Goal: Task Accomplishment & Management: Complete application form

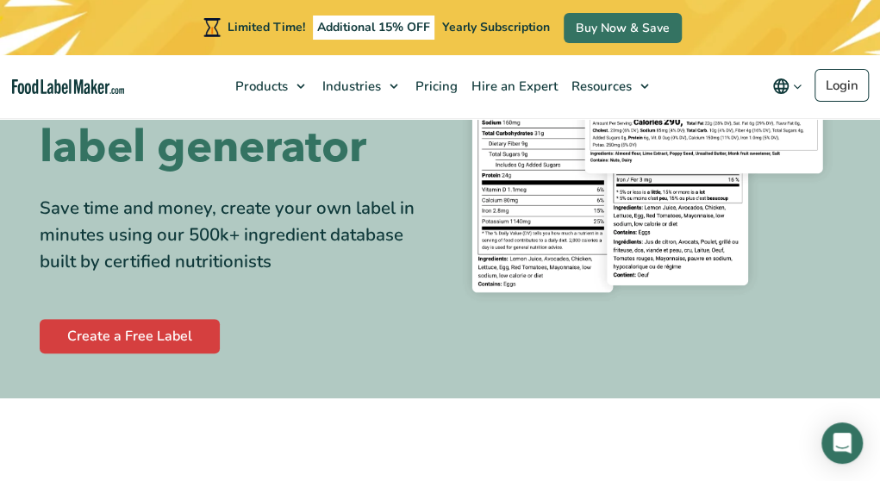
scroll to position [259, 0]
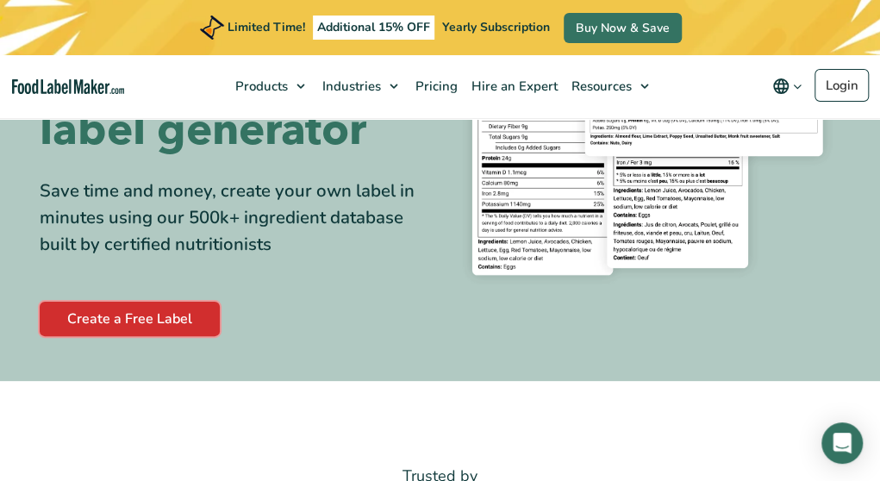
click at [110, 322] on link "Create a Free Label" at bounding box center [130, 319] width 180 height 34
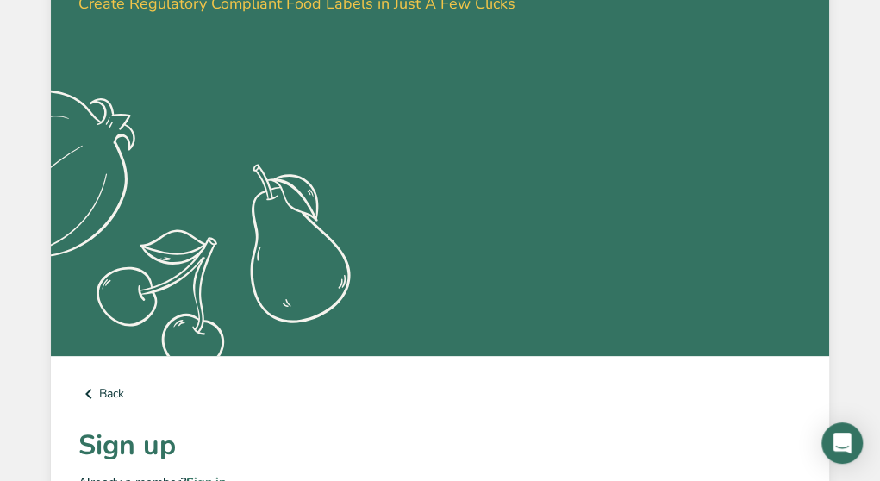
scroll to position [97, 0]
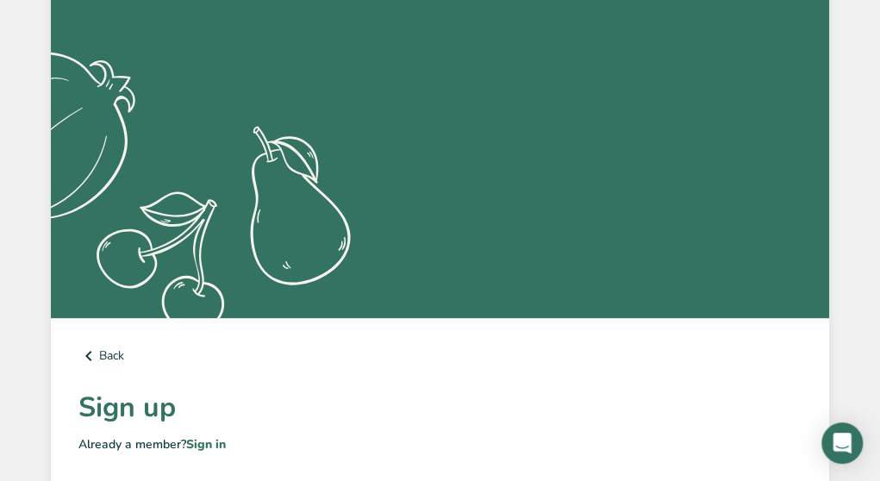
type input "[PERSON_NAME]"
type input "[EMAIL_ADDRESS][DOMAIN_NAME]"
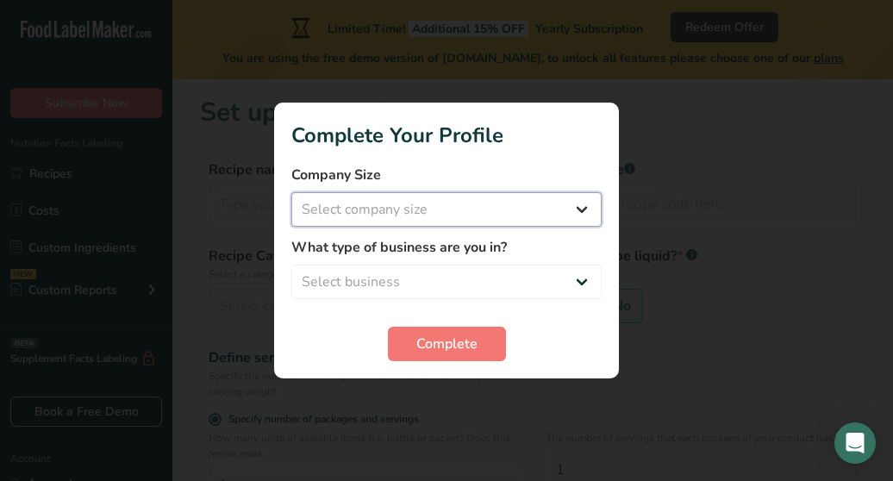
click at [590, 210] on select "Select company size Fewer than 10 Employees 10 to 50 Employees 51 to 500 Employ…" at bounding box center [446, 209] width 310 height 34
select select "1"
click at [291, 192] on select "Select company size Fewer than 10 Employees 10 to 50 Employees 51 to 500 Employ…" at bounding box center [446, 209] width 310 height 34
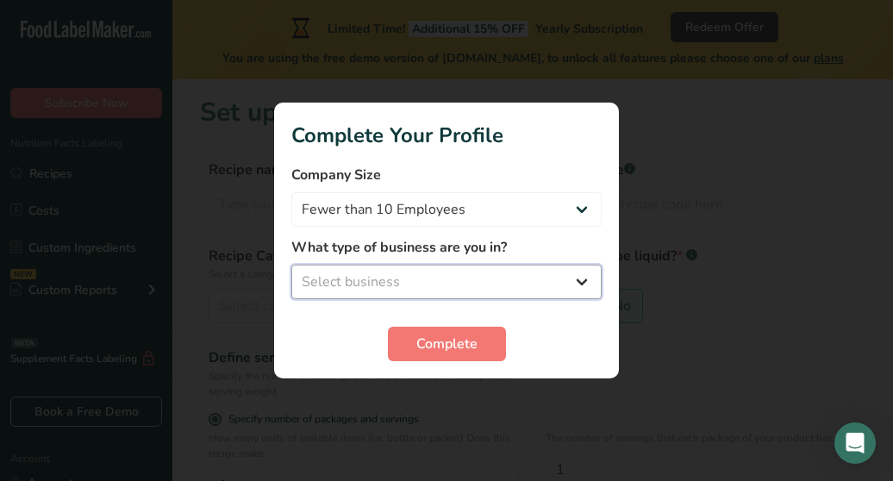
click at [594, 288] on select "Select business Packaged Food Manufacturer Restaurant & Cafe Bakery Meal Plans …" at bounding box center [446, 282] width 310 height 34
click at [347, 285] on select "Select business Packaged Food Manufacturer Restaurant & Cafe Bakery Meal Plans …" at bounding box center [446, 282] width 310 height 34
click at [590, 280] on select "Select business Packaged Food Manufacturer Restaurant & Cafe Bakery Meal Plans …" at bounding box center [446, 282] width 310 height 34
select select "8"
click at [291, 265] on select "Select business Packaged Food Manufacturer Restaurant & Cafe Bakery Meal Plans …" at bounding box center [446, 282] width 310 height 34
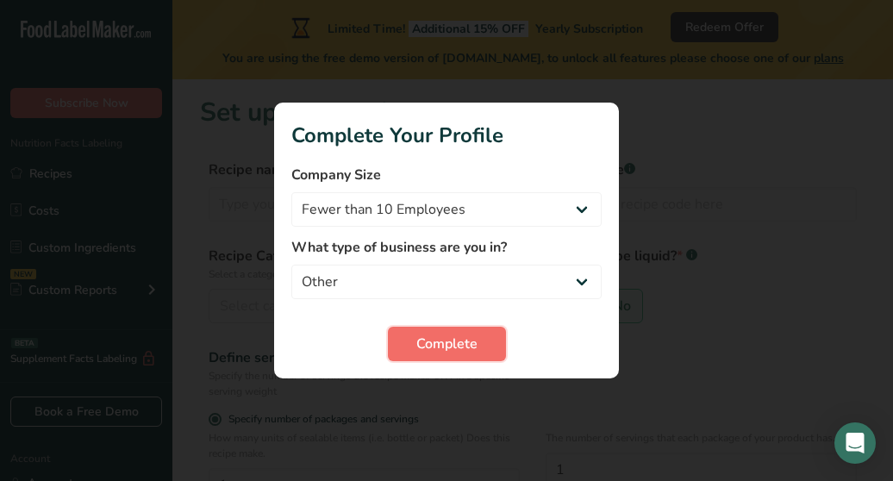
click at [438, 342] on span "Complete" at bounding box center [447, 344] width 61 height 21
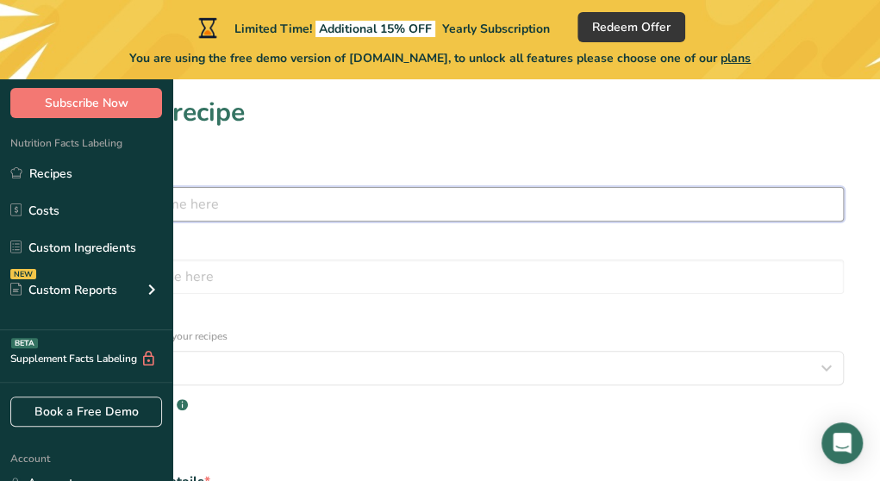
click at [256, 210] on input "text" at bounding box center [440, 204] width 808 height 34
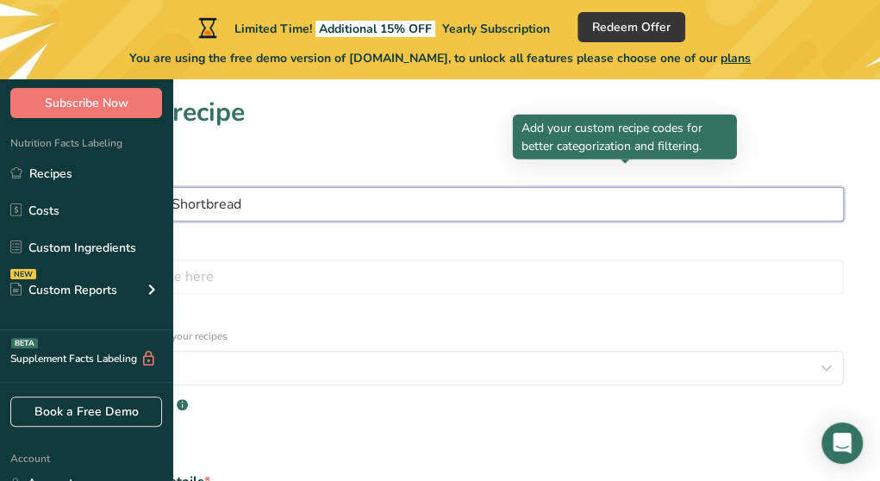
type input "[PERSON_NAME]'s Shortbread"
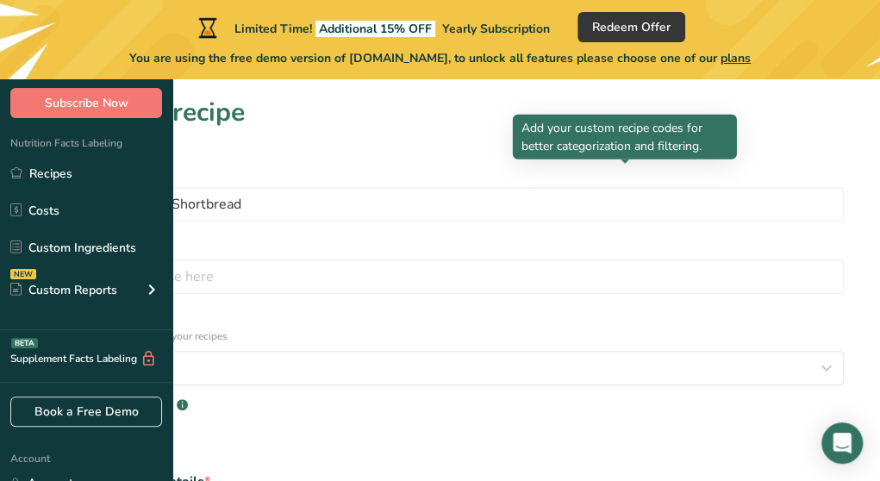
click at [624, 165] on div at bounding box center [625, 164] width 9 height 9
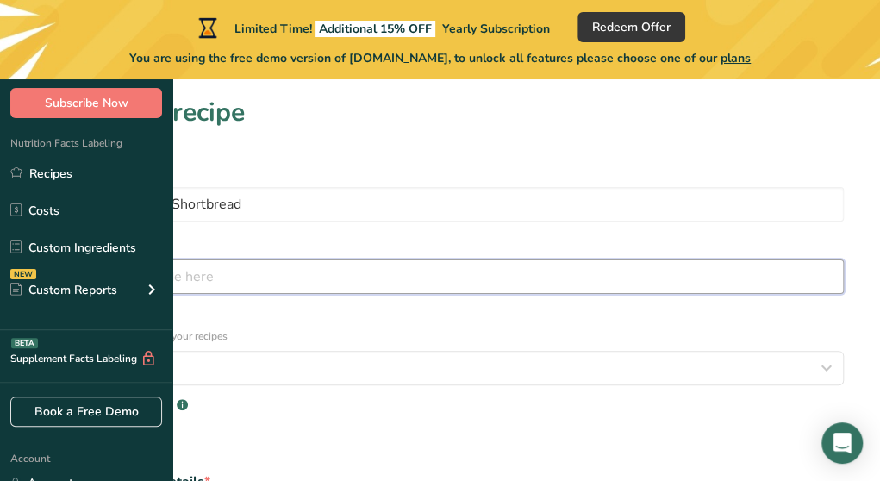
click at [555, 260] on input "text" at bounding box center [440, 277] width 808 height 34
type input "Cookie"
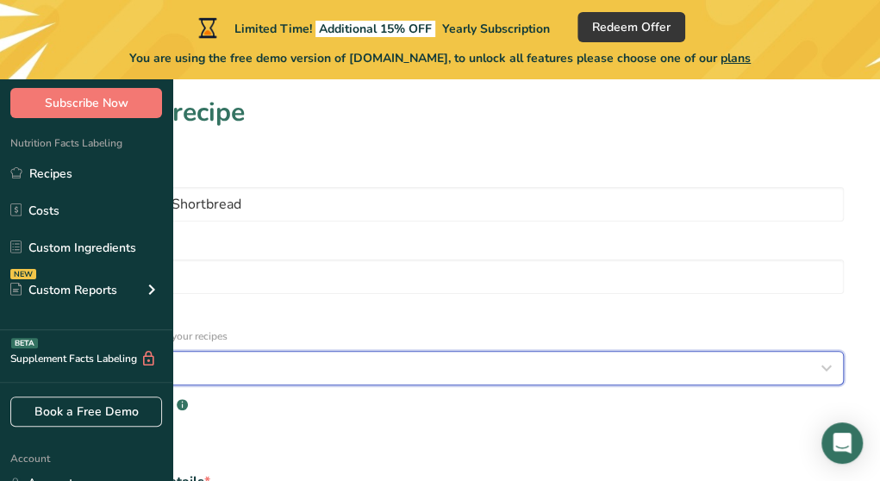
click at [507, 351] on button "Select category" at bounding box center [440, 368] width 808 height 34
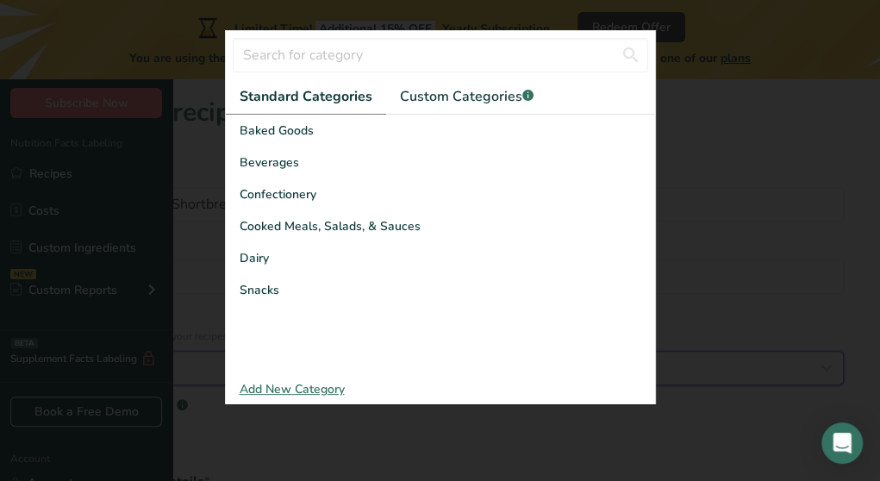
click at [817, 353] on icon "button" at bounding box center [827, 368] width 21 height 31
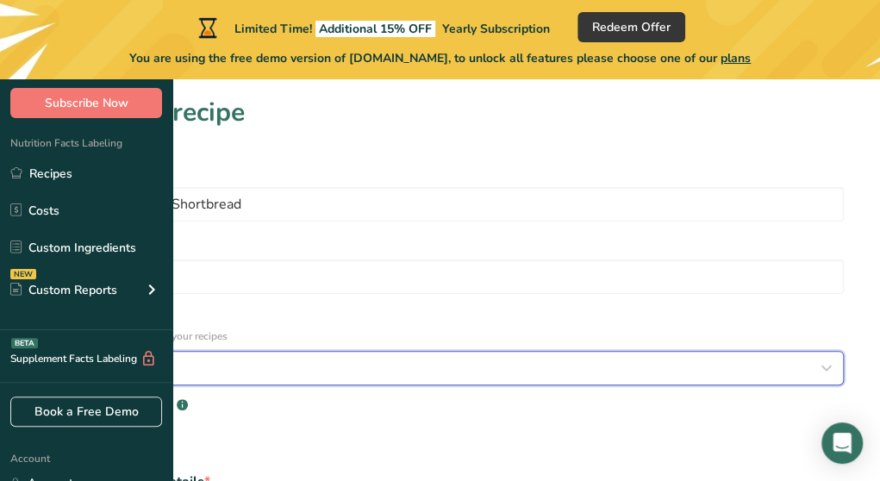
click at [144, 358] on span "Select category" at bounding box center [95, 368] width 97 height 21
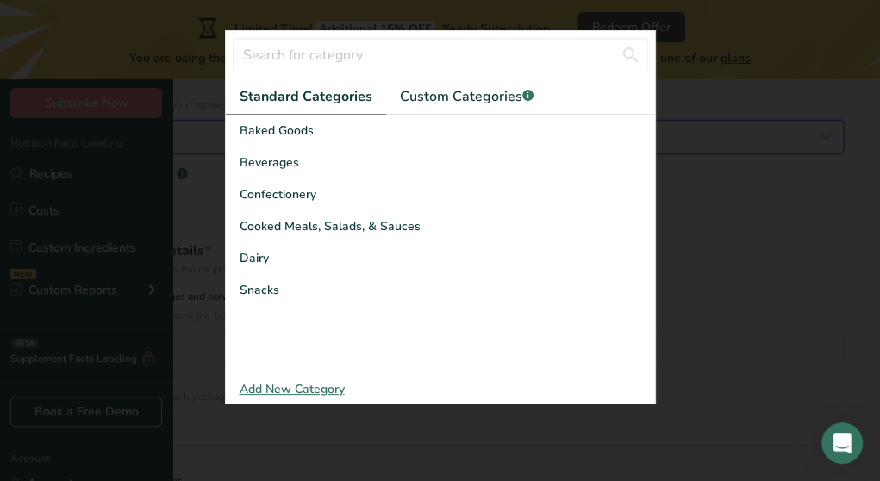
scroll to position [259, 0]
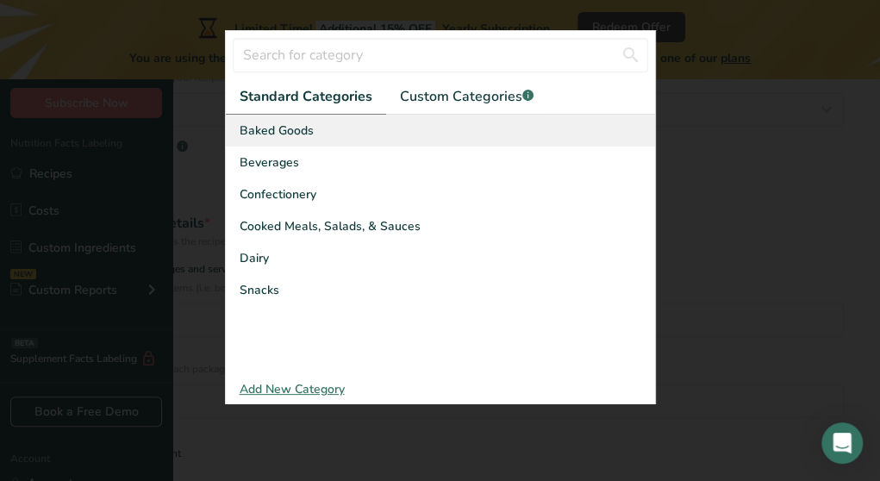
click at [247, 139] on span "Baked Goods" at bounding box center [277, 130] width 74 height 18
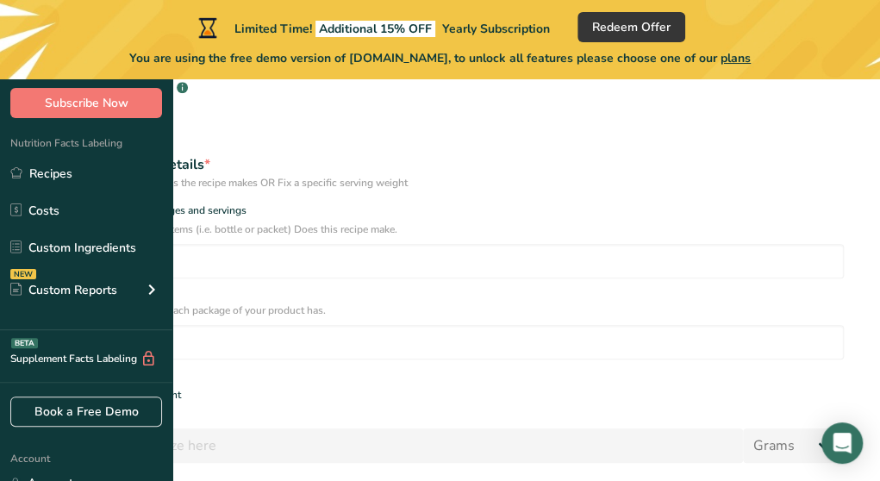
scroll to position [345, 0]
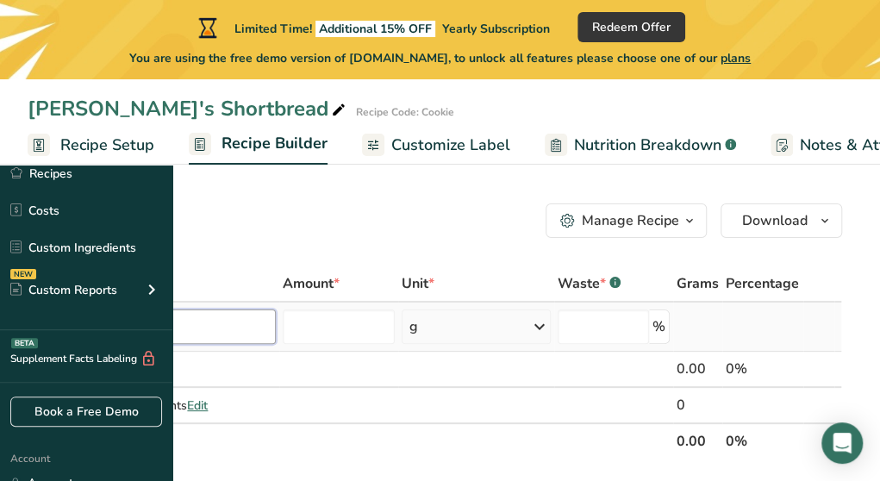
click at [247, 329] on input "text" at bounding box center [161, 327] width 229 height 34
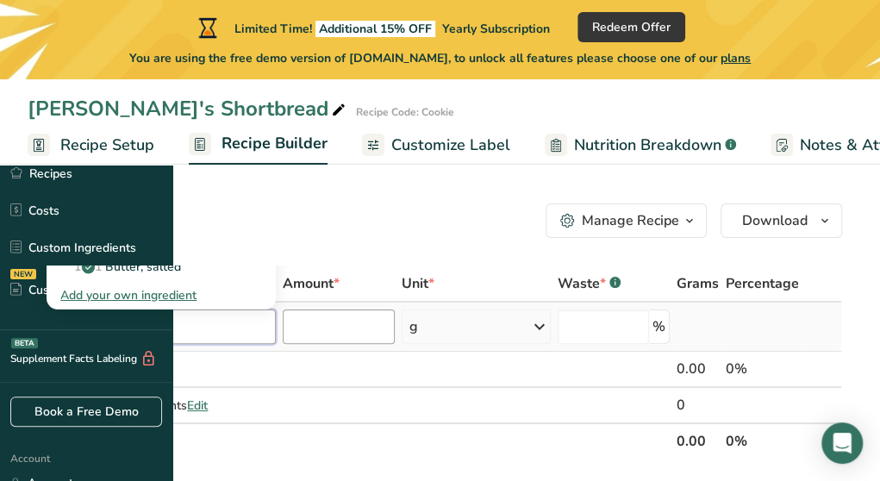
type input "salted butter"
click at [395, 329] on input "number" at bounding box center [339, 327] width 112 height 34
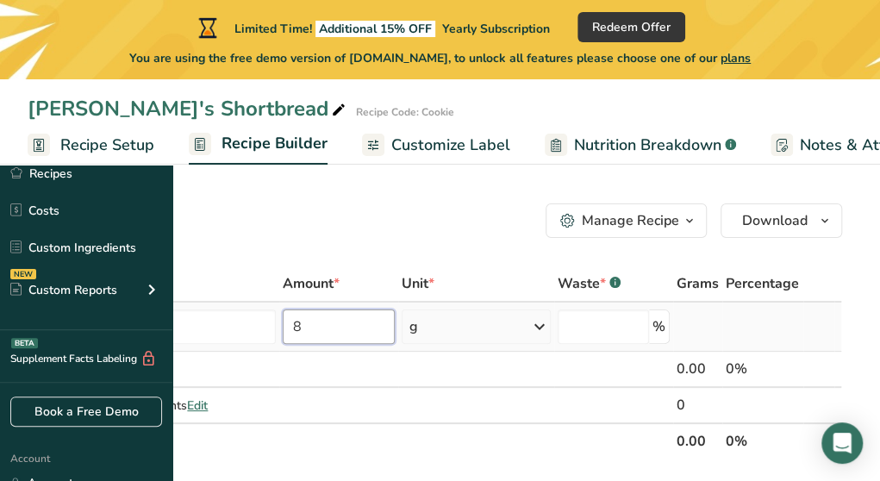
type input "8"
click at [418, 319] on div "g" at bounding box center [414, 326] width 9 height 21
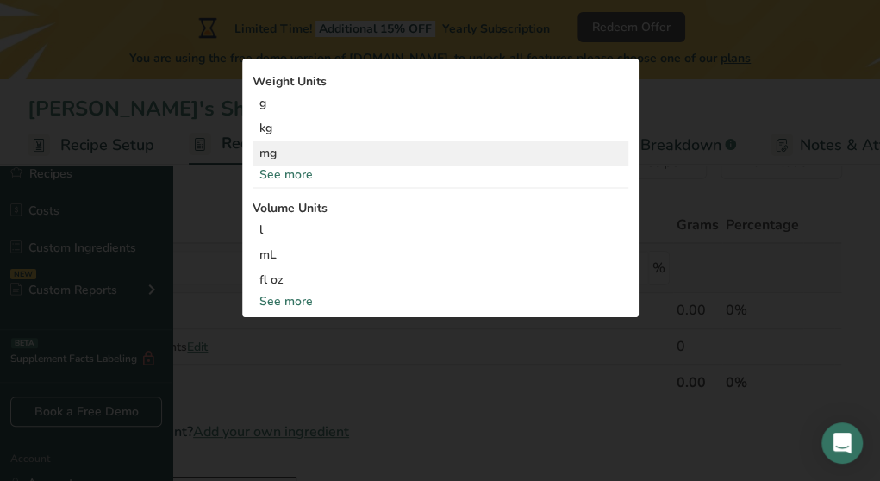
scroll to position [86, 0]
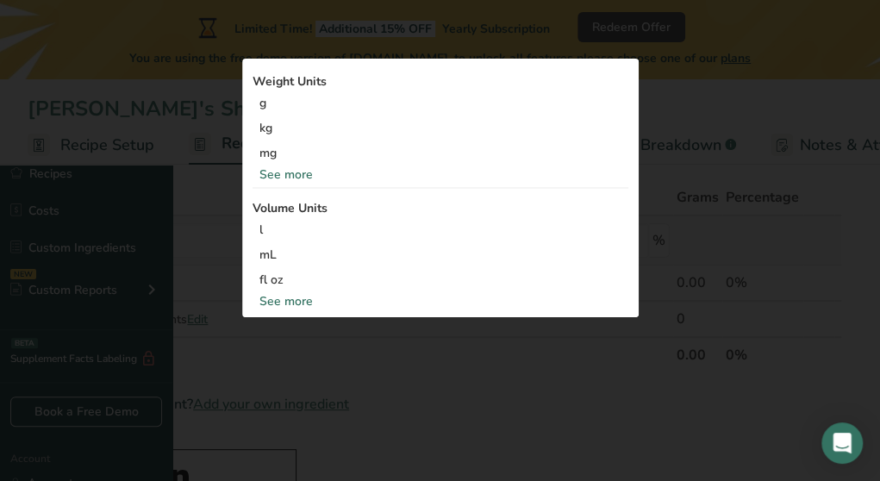
click at [542, 184] on div "See more" at bounding box center [441, 175] width 376 height 18
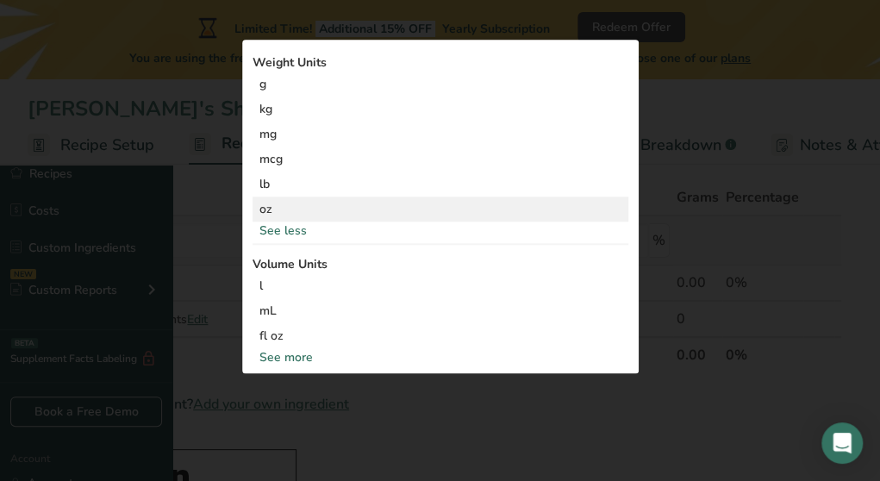
click at [500, 222] on div "oz" at bounding box center [441, 209] width 376 height 25
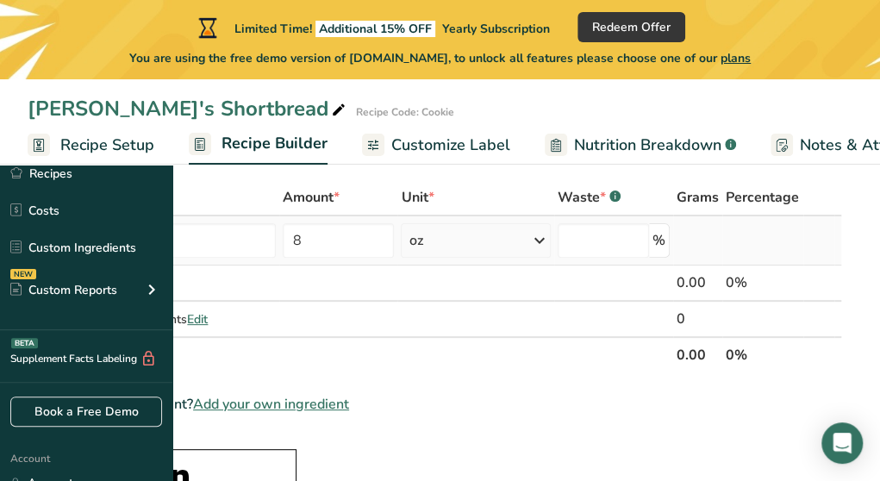
click at [550, 242] on icon at bounding box center [539, 240] width 21 height 31
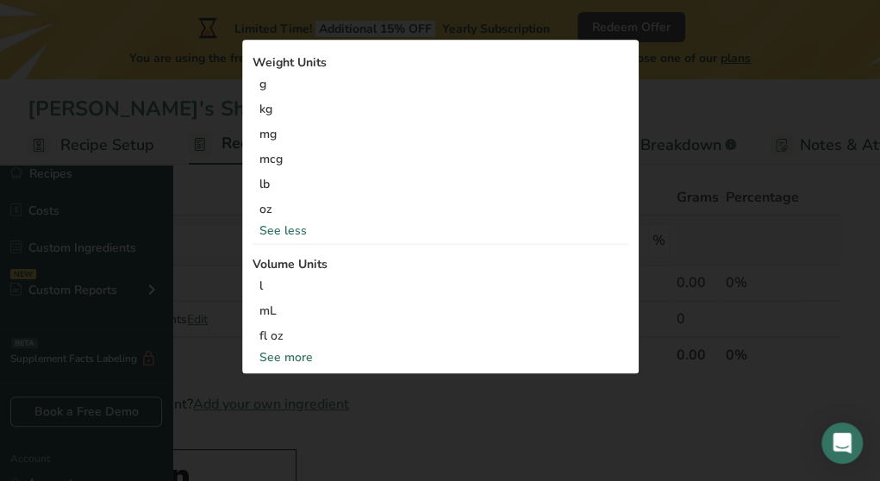
click at [550, 242] on icon at bounding box center [539, 240] width 21 height 31
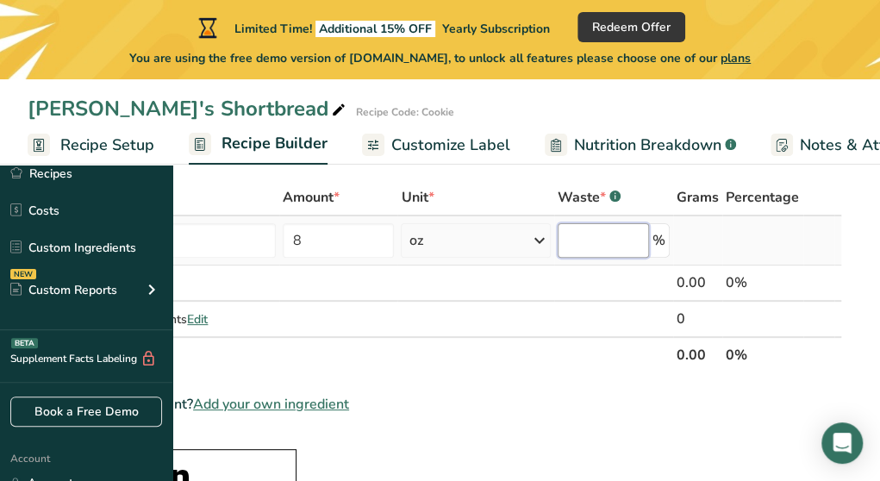
click at [642, 237] on input "number" at bounding box center [603, 240] width 91 height 34
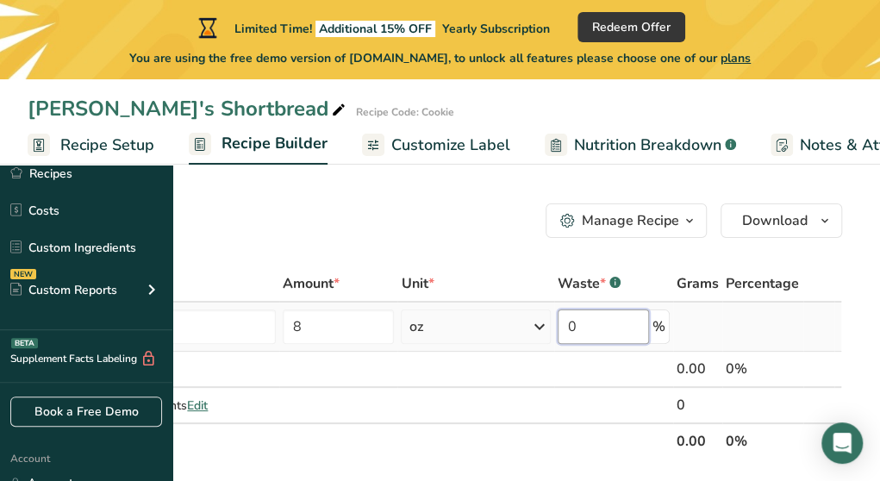
type input "0"
click at [748, 307] on td at bounding box center [763, 327] width 81 height 49
click at [255, 322] on input "text" at bounding box center [161, 327] width 229 height 34
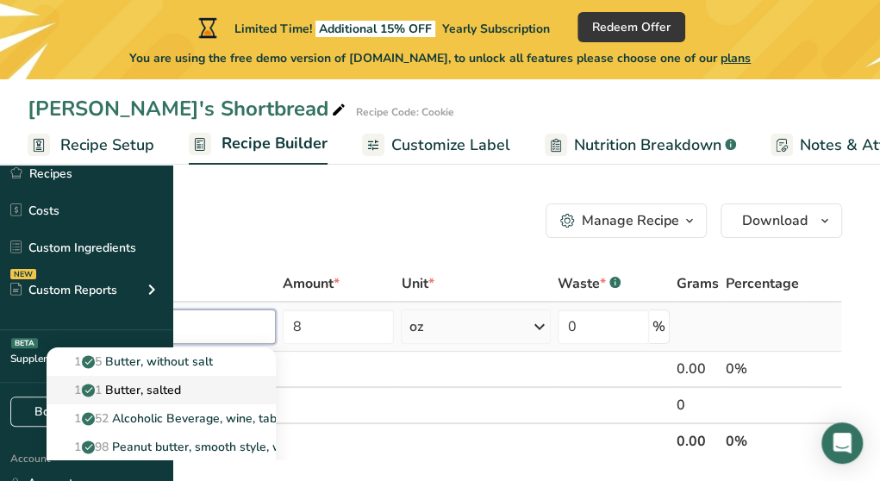
type input "bu"
click at [181, 385] on p "1001 Butter, salted" at bounding box center [120, 390] width 121 height 18
type input "Butter, salted"
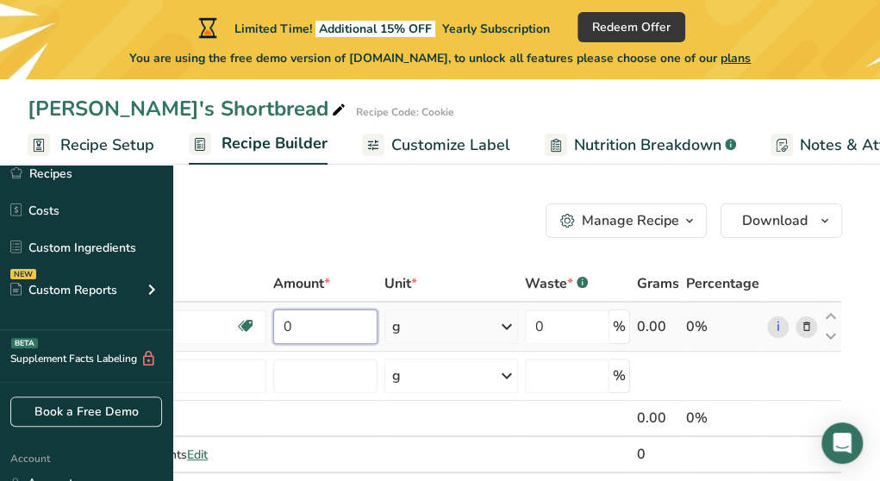
drag, startPoint x: 410, startPoint y: 323, endPoint x: 390, endPoint y: 323, distance: 19.8
click at [378, 323] on input "0" at bounding box center [325, 327] width 104 height 34
type input "8"
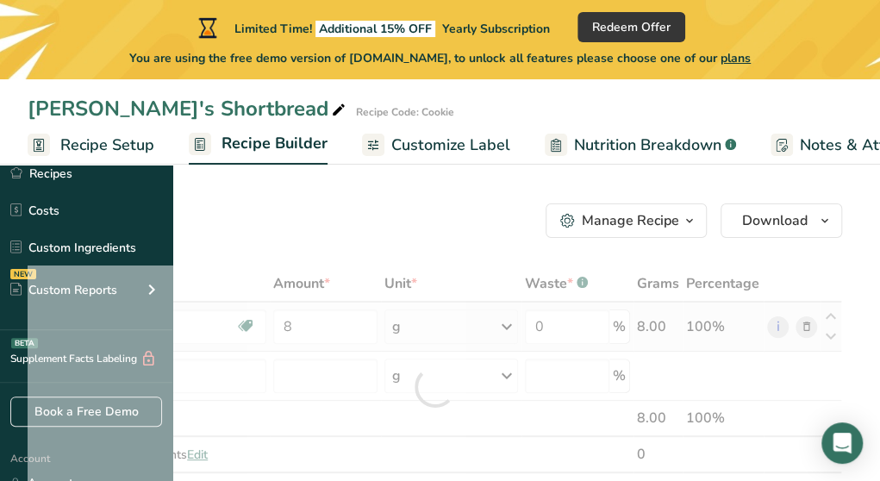
click at [495, 327] on div "Ingredient * Amount * Unit * Waste * .a-a{fill:#347362;}.b-a{fill:#fff;} Grams …" at bounding box center [435, 387] width 815 height 243
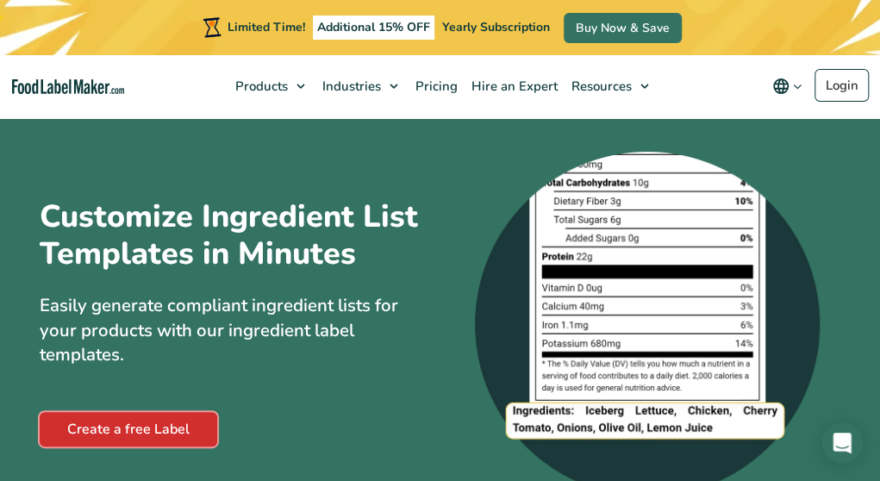
click at [122, 446] on link "Create a free Label" at bounding box center [129, 429] width 178 height 34
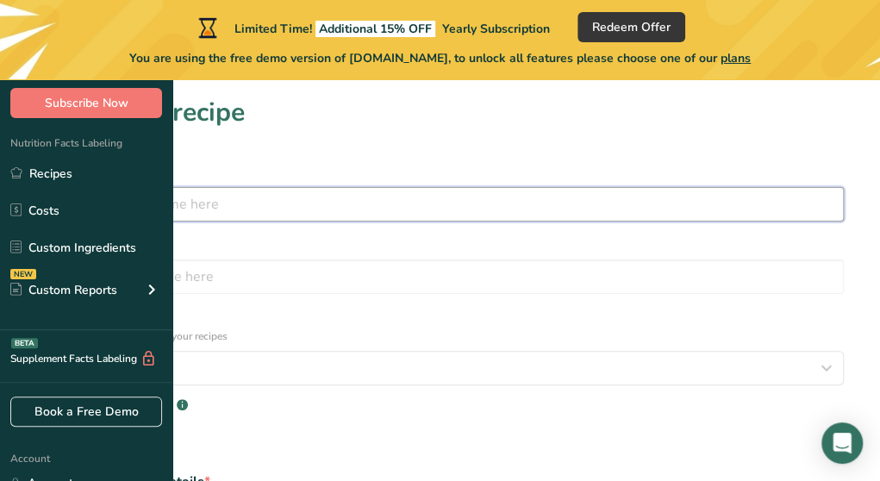
click at [401, 202] on input "text" at bounding box center [440, 204] width 808 height 34
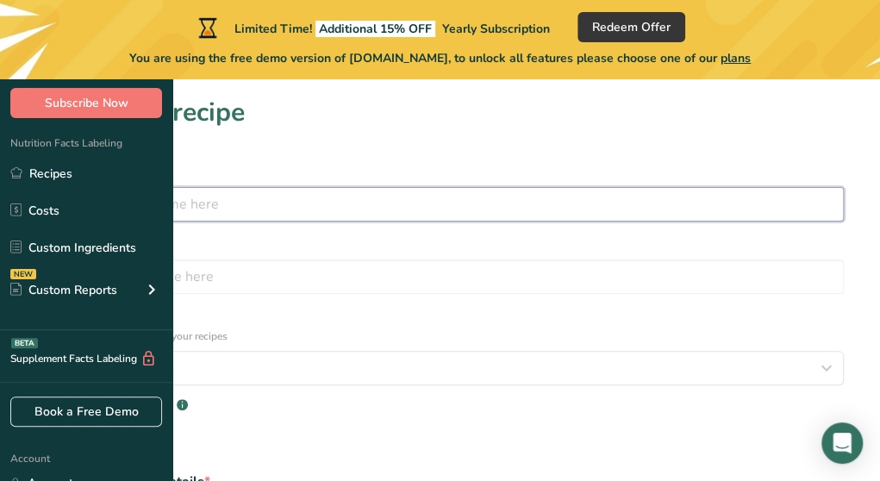
type input "[PERSON_NAME]'s Shortbread"
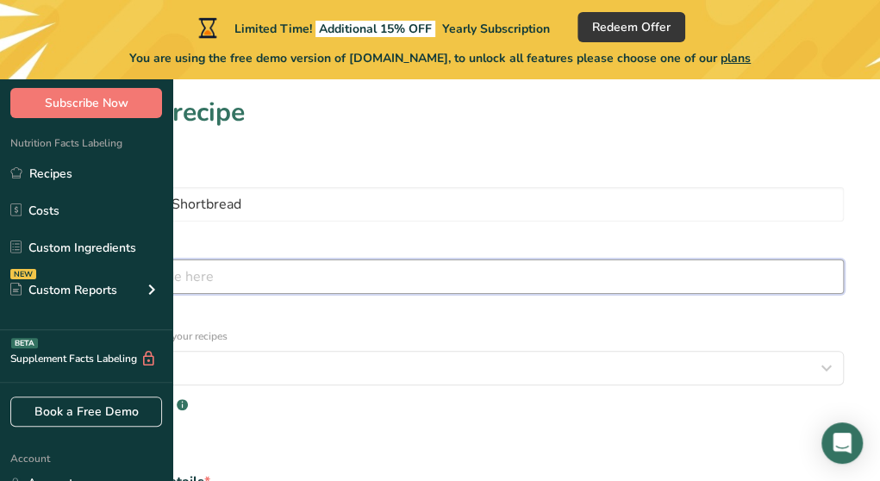
click at [589, 260] on input "text" at bounding box center [440, 277] width 808 height 34
type input "cookie"
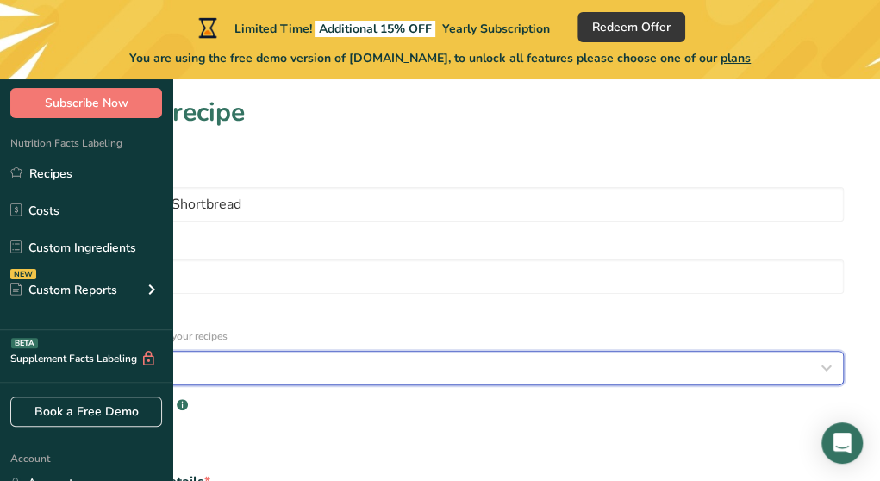
click at [144, 358] on span "Select category" at bounding box center [95, 368] width 97 height 21
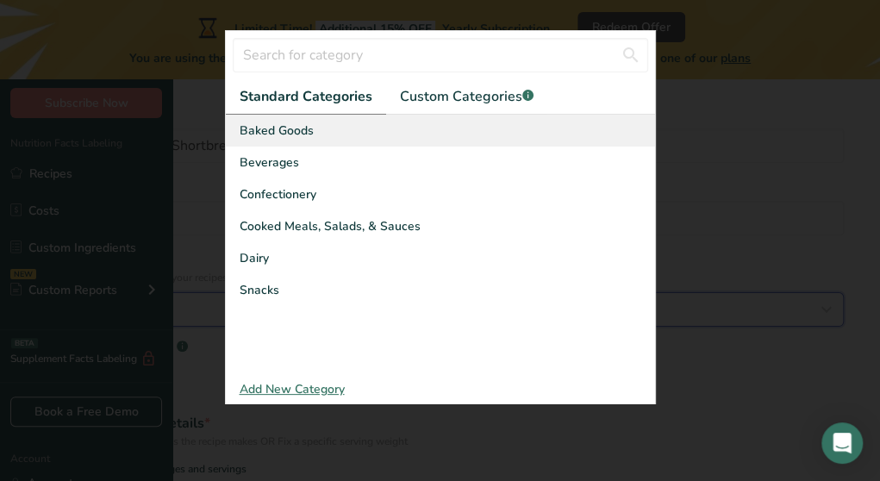
scroll to position [86, 0]
click at [286, 139] on span "Baked Goods" at bounding box center [277, 130] width 74 height 18
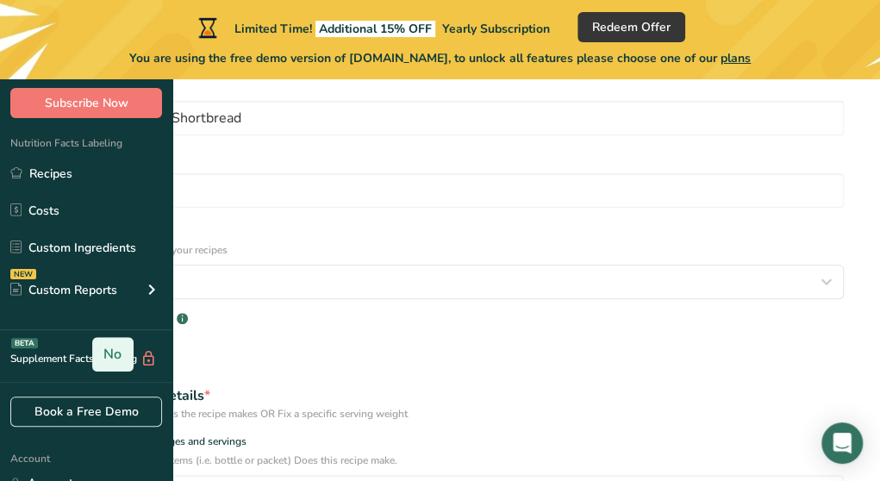
click at [122, 346] on span "No" at bounding box center [112, 354] width 18 height 17
click at [104, 349] on input "No" at bounding box center [98, 354] width 11 height 11
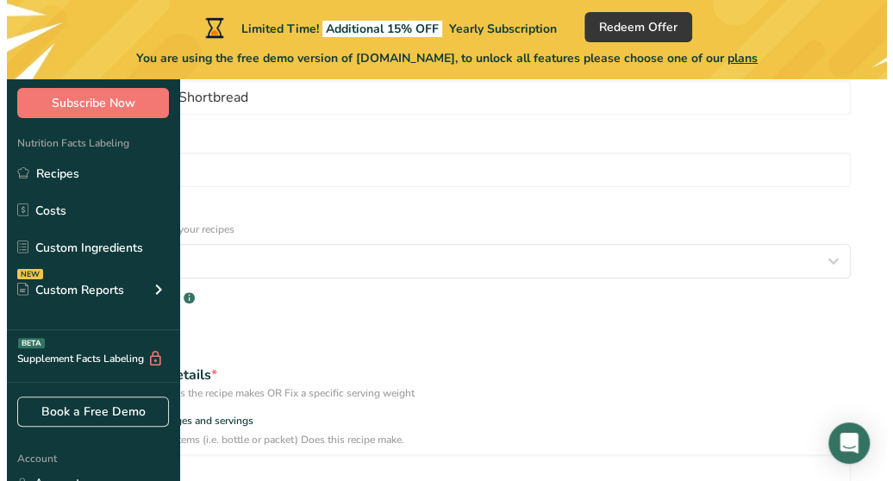
scroll to position [0, 0]
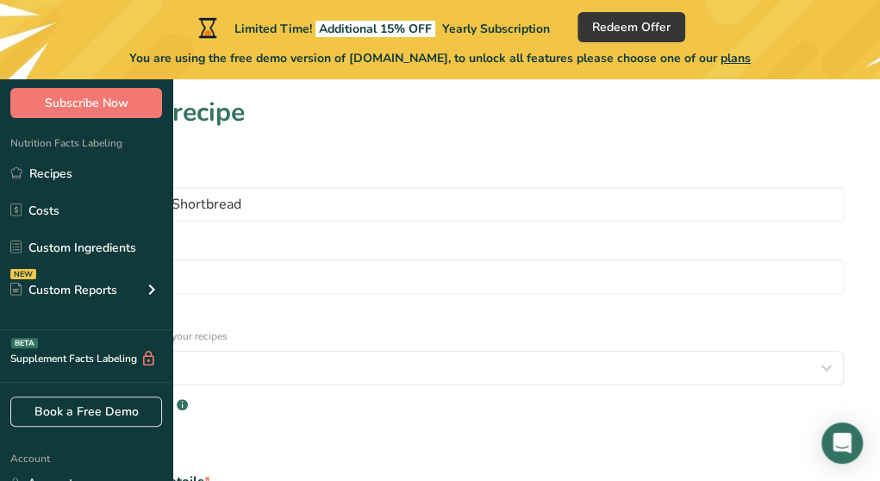
click at [751, 57] on span "plans" at bounding box center [736, 58] width 30 height 16
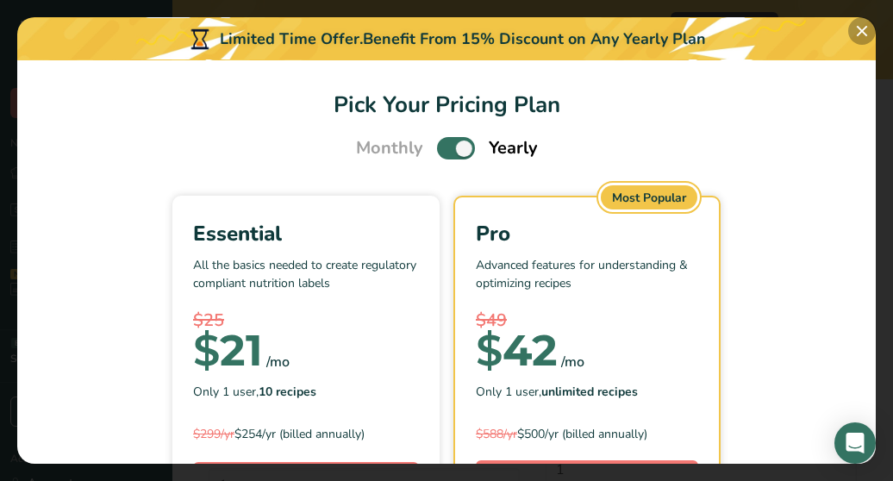
click at [862, 28] on button "Pick Your Pricing Plan Modal" at bounding box center [863, 31] width 28 height 28
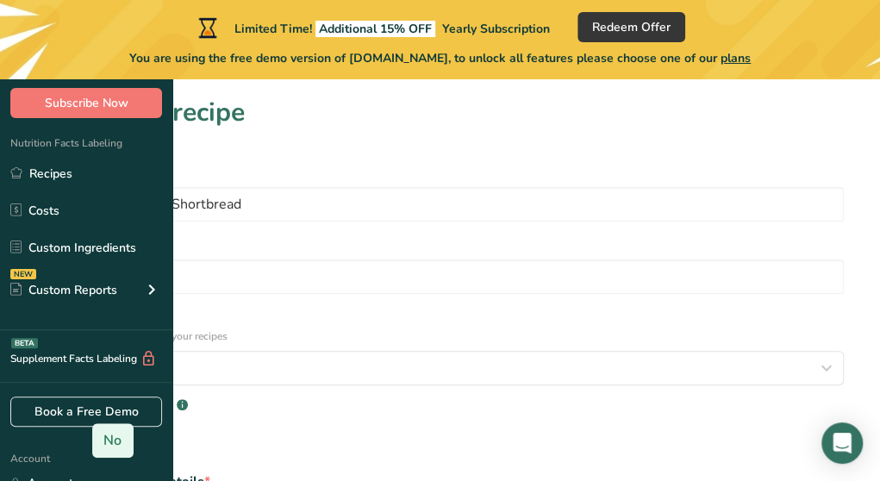
click at [122, 432] on span "No" at bounding box center [112, 440] width 18 height 17
click at [104, 435] on input "No" at bounding box center [98, 440] width 11 height 11
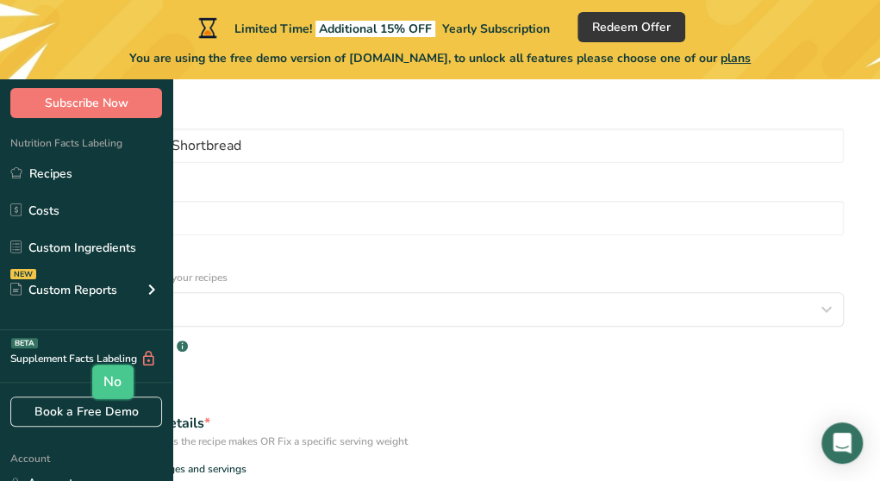
scroll to position [86, 0]
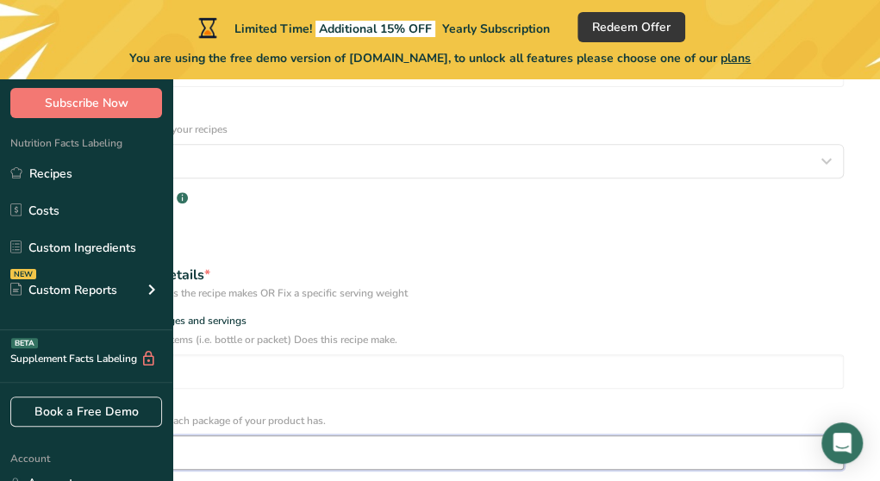
scroll to position [345, 0]
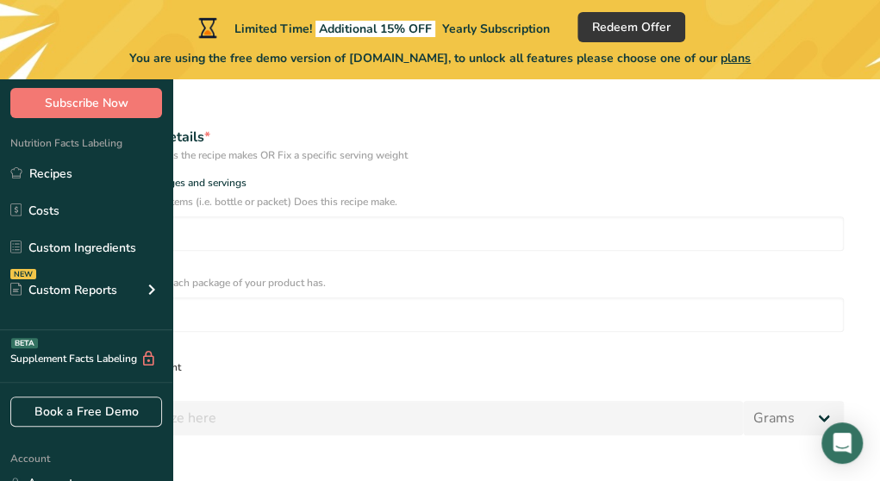
click at [49, 361] on span at bounding box center [42, 367] width 13 height 13
click at [47, 362] on input "Specify serving size weight" at bounding box center [41, 367] width 11 height 11
radio input "true"
radio input "false"
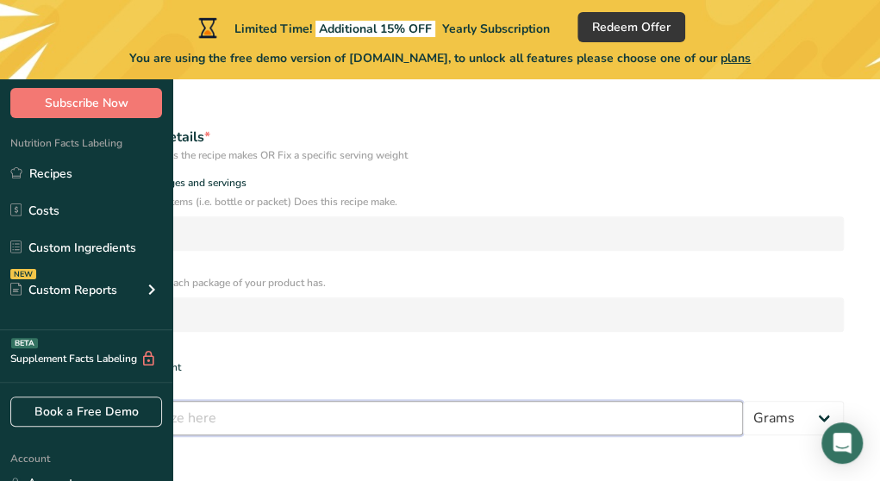
click at [295, 401] on input "number" at bounding box center [389, 418] width 707 height 34
click at [287, 401] on input "number" at bounding box center [389, 418] width 707 height 34
type input "1"
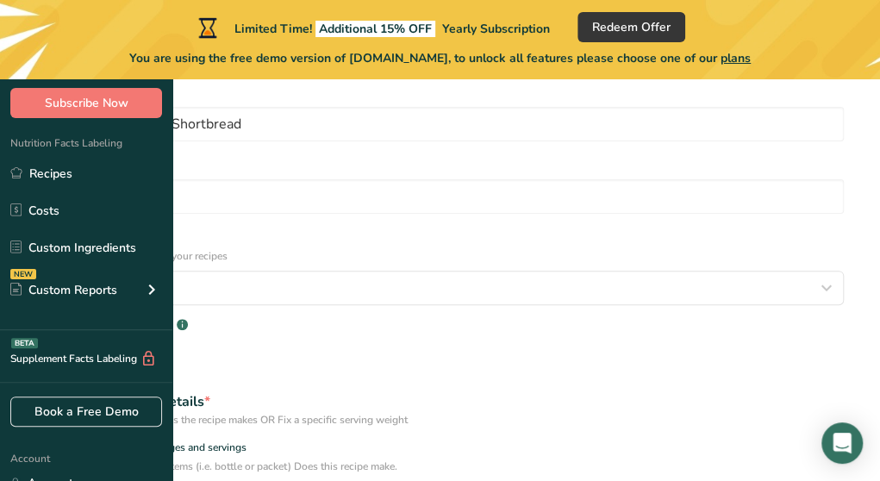
scroll to position [0, 0]
